Goal: Task Accomplishment & Management: Manage account settings

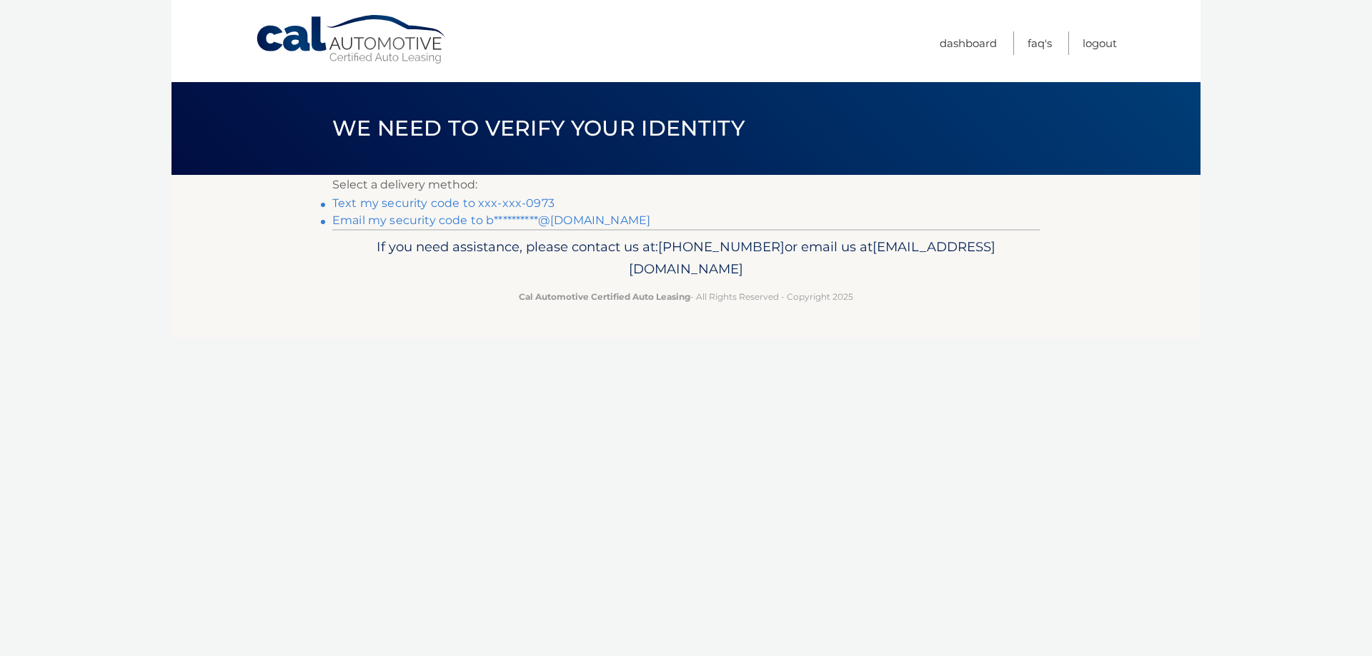
click at [426, 201] on link "Text my security code to xxx-xxx-0973" at bounding box center [443, 203] width 222 height 14
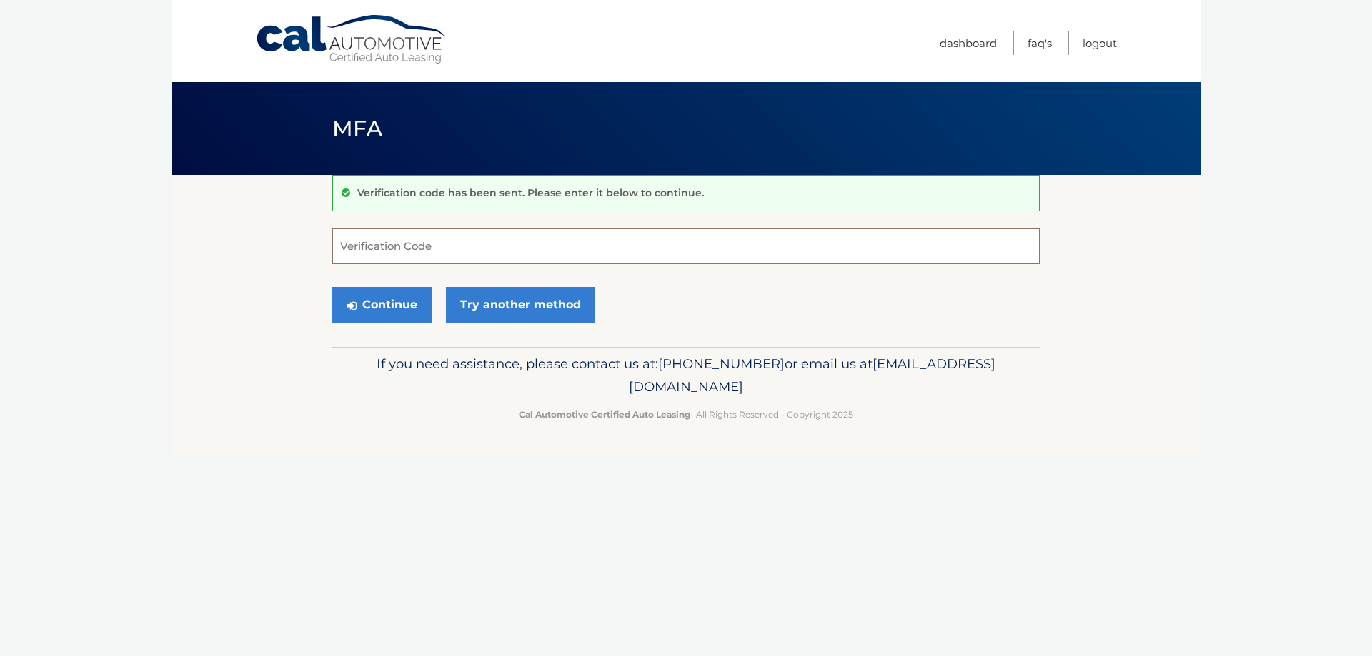
click at [459, 253] on input "Verification Code" at bounding box center [685, 247] width 707 height 36
type input "025843"
click at [396, 304] on button "Continue" at bounding box center [381, 305] width 99 height 36
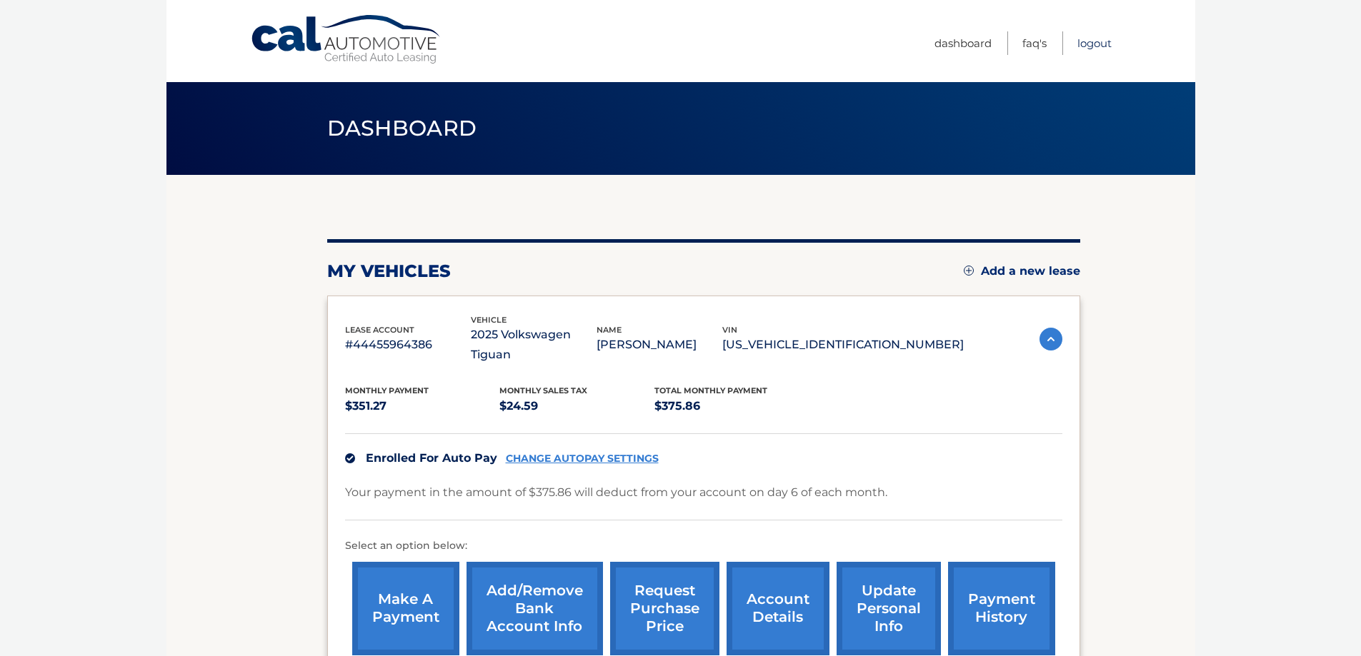
click at [1084, 47] on link "Logout" at bounding box center [1094, 43] width 34 height 24
